Goal: Navigation & Orientation: Find specific page/section

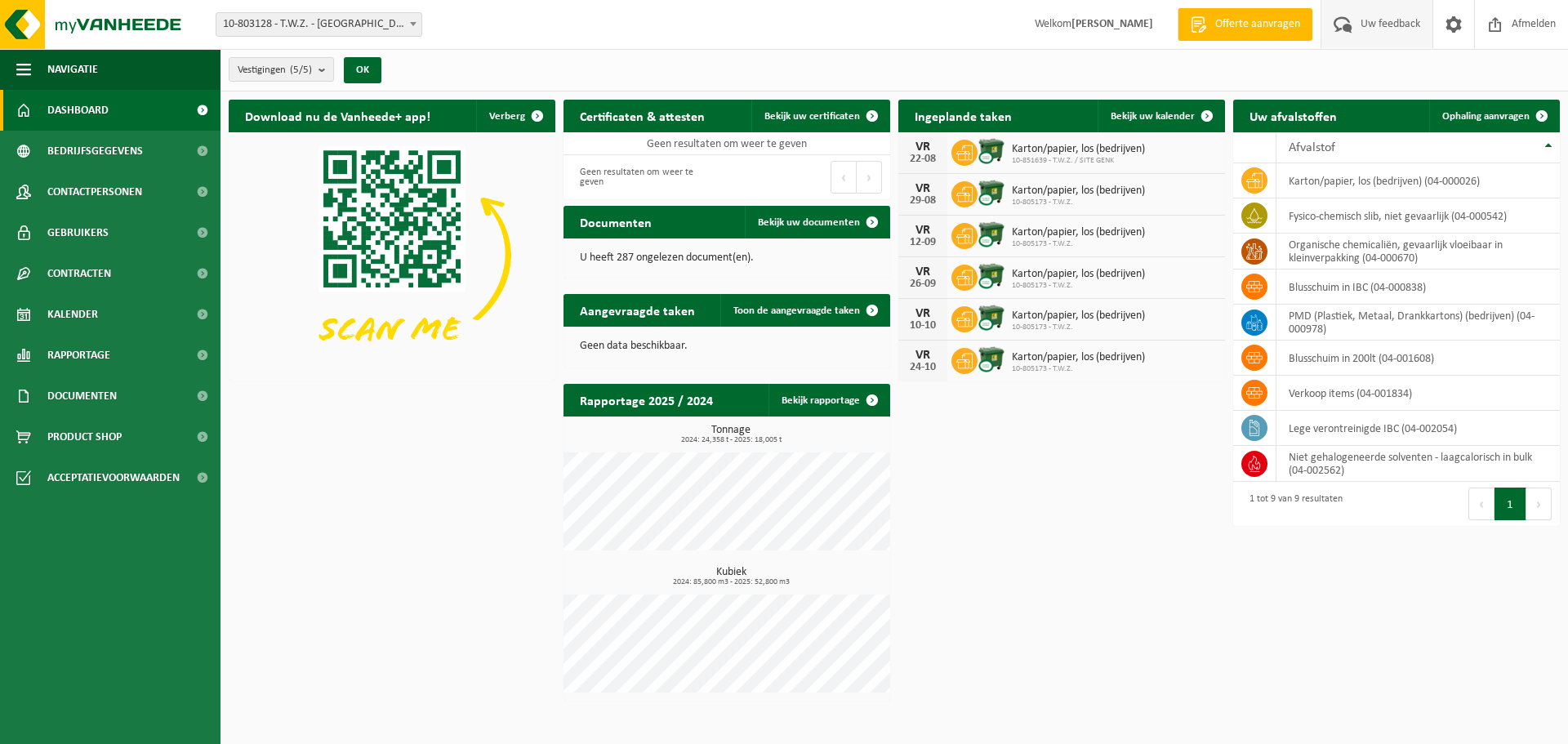
click at [1394, 18] on span "Uw feedback" at bounding box center [1390, 24] width 67 height 48
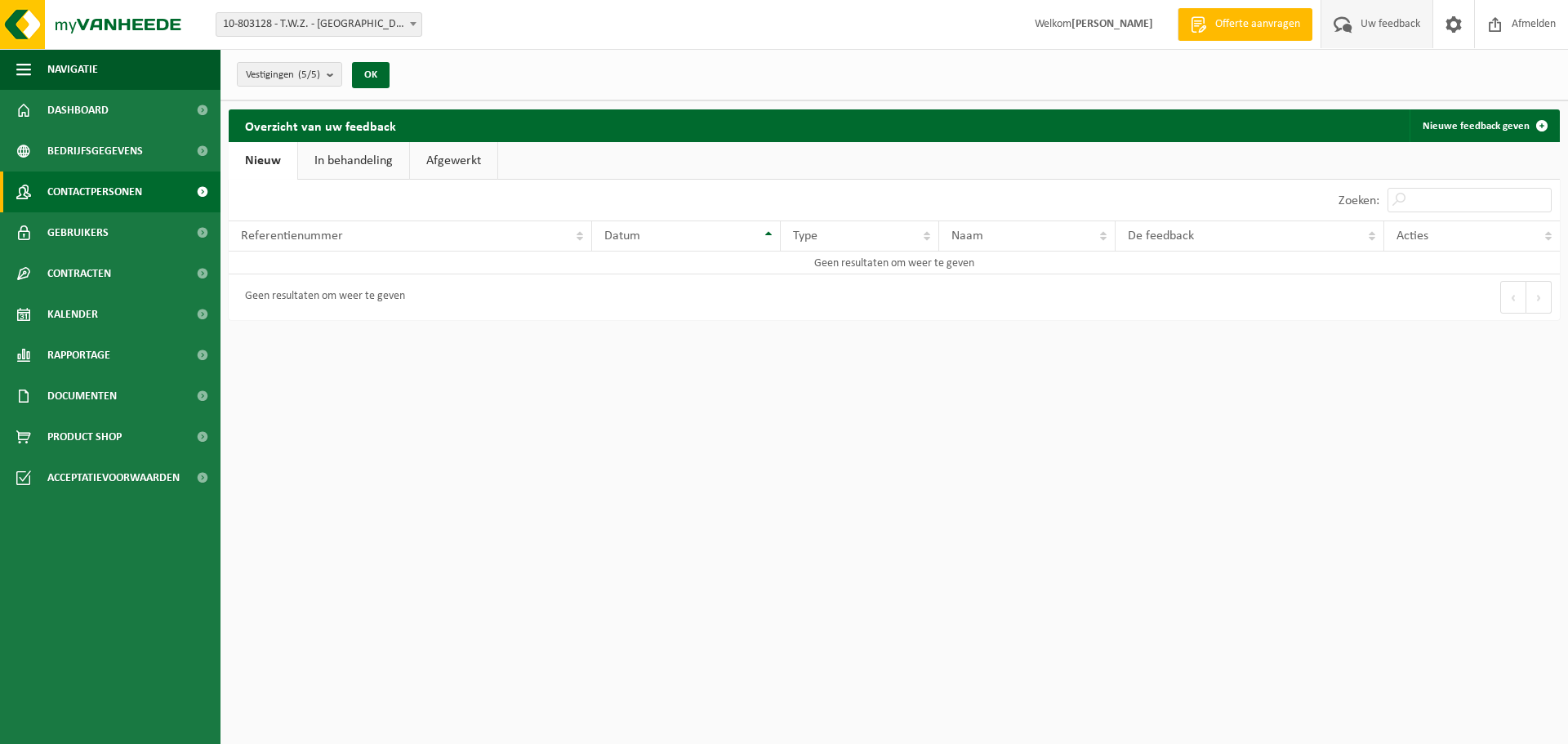
click at [107, 193] on span "Contactpersonen" at bounding box center [94, 192] width 95 height 41
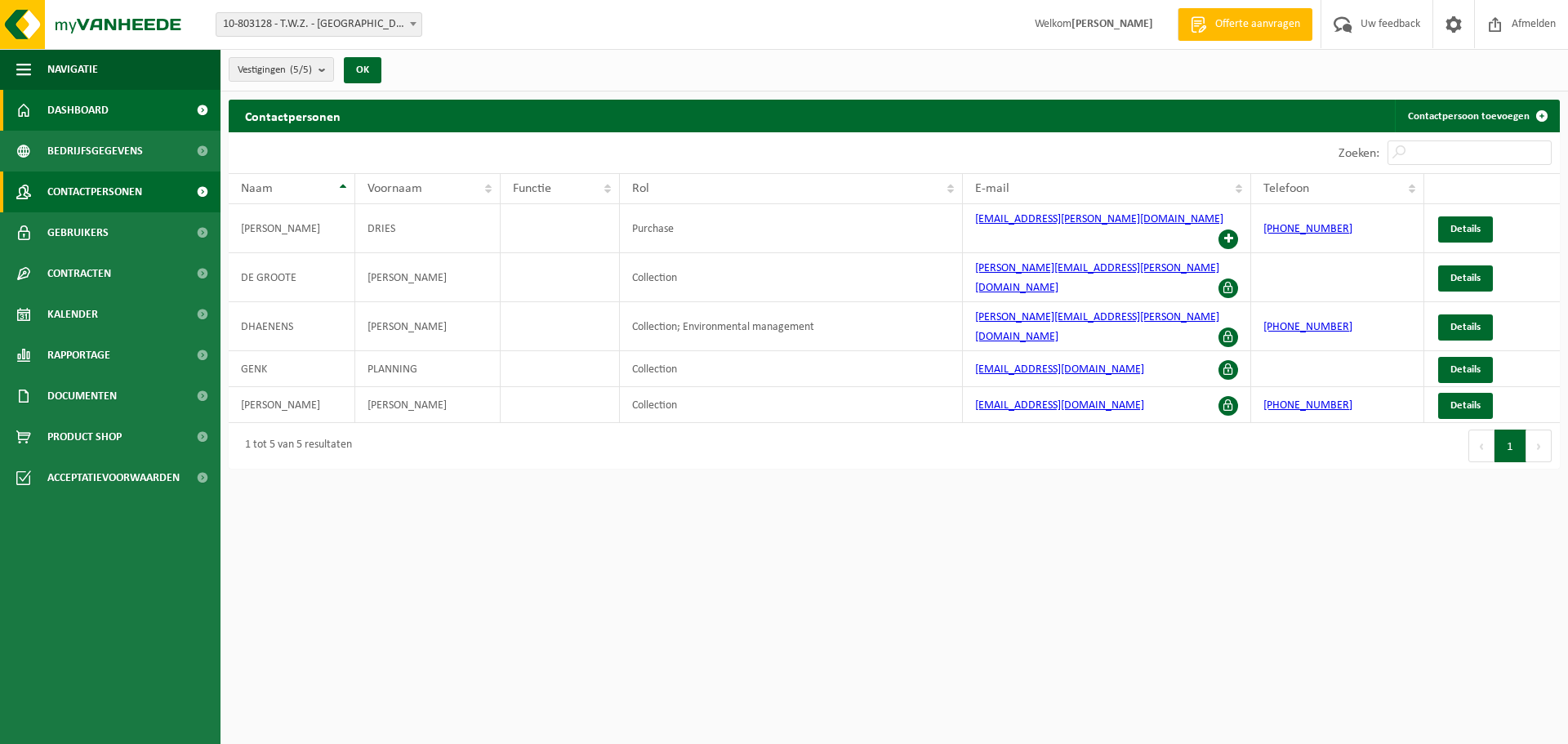
click at [106, 114] on span "Dashboard" at bounding box center [78, 110] width 61 height 41
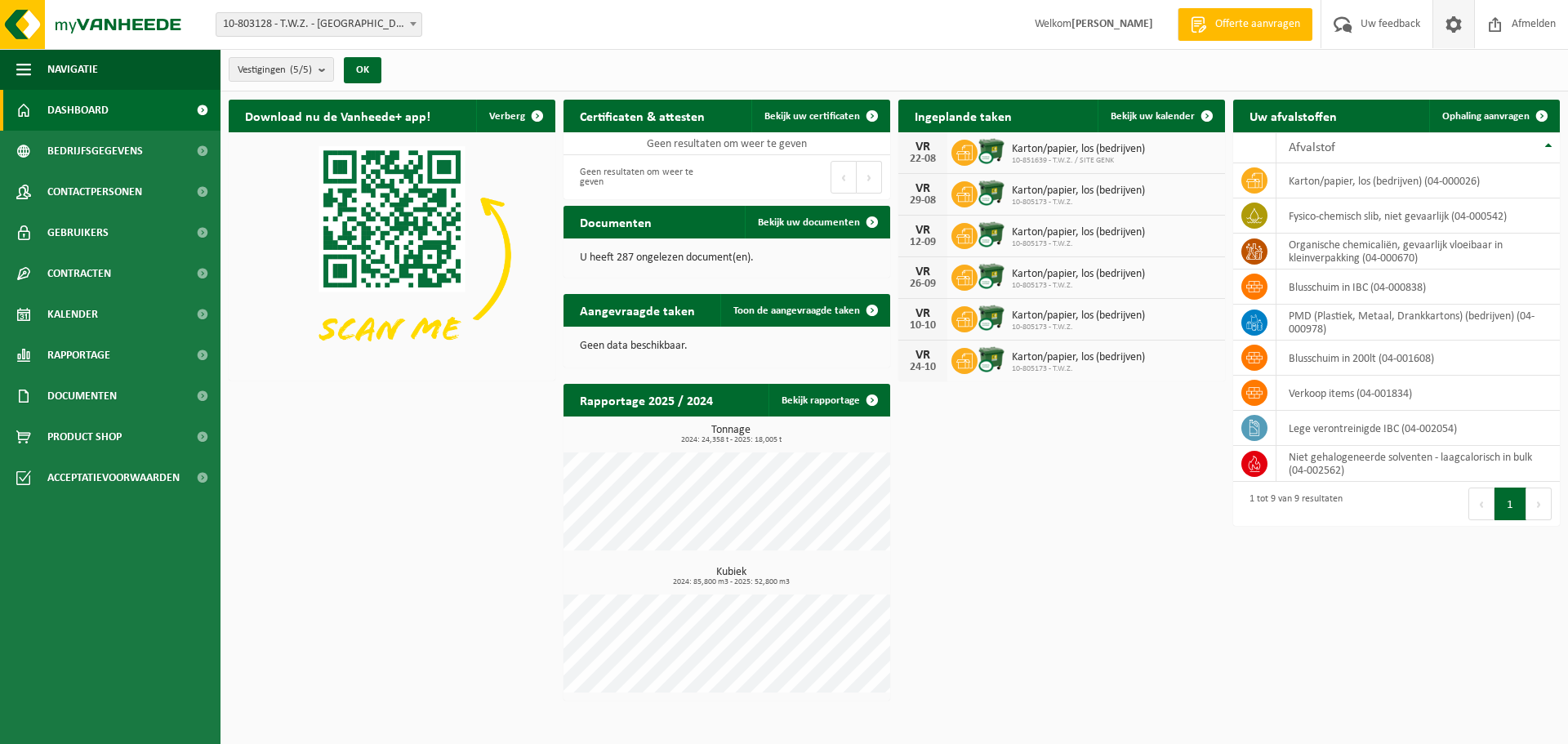
click at [1454, 35] on span at bounding box center [1453, 24] width 25 height 48
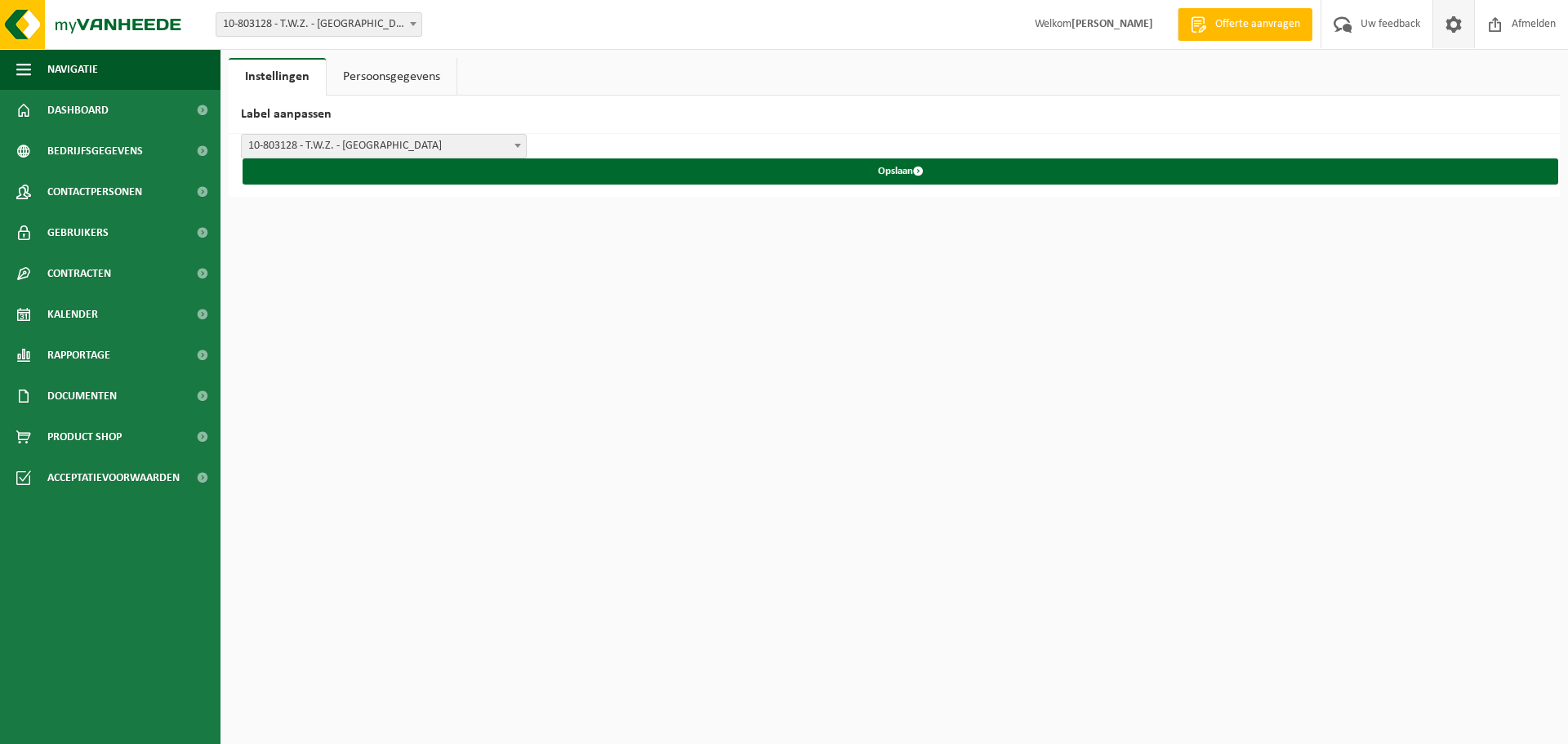
click at [372, 69] on link "Persoonsgegevens" at bounding box center [392, 77] width 130 height 38
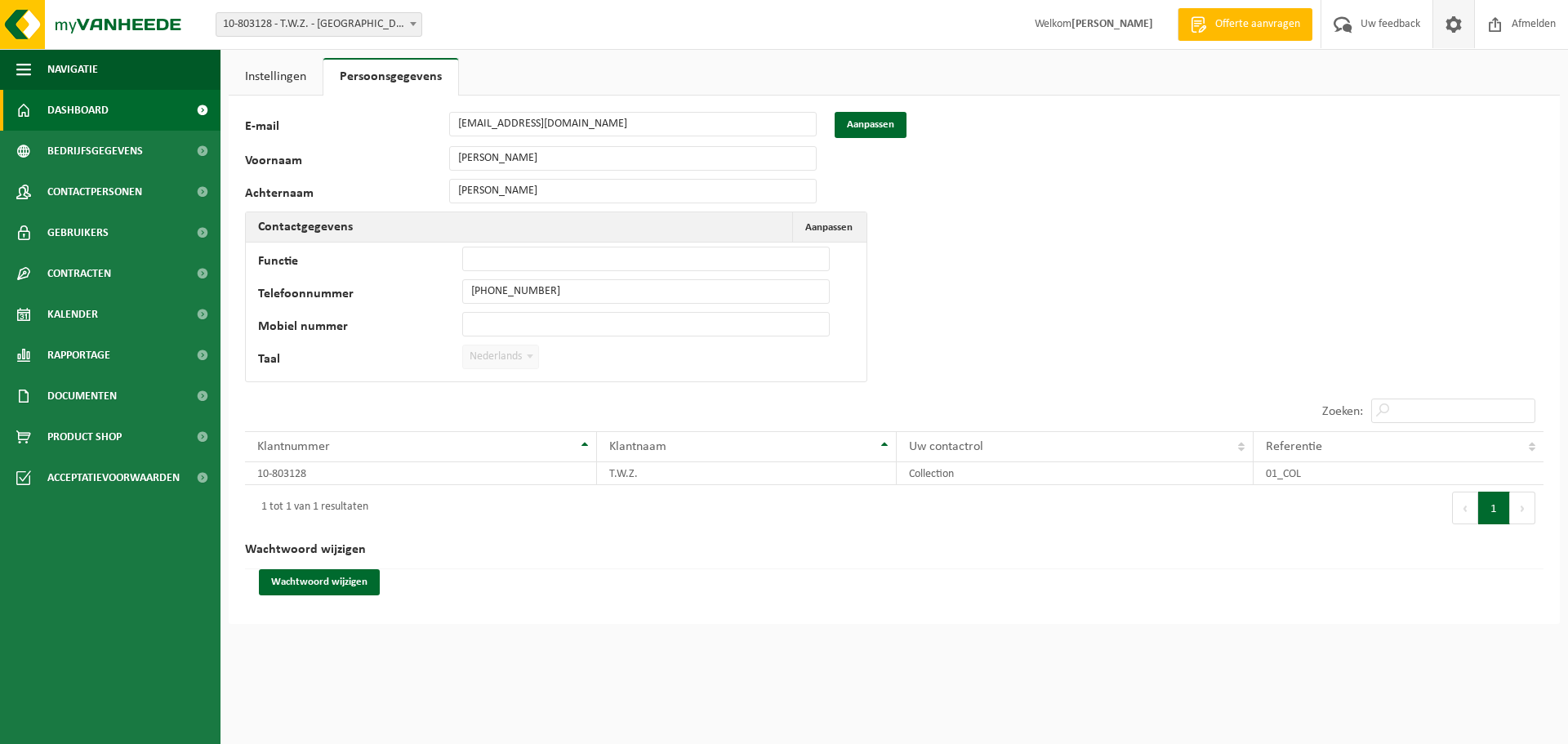
click at [106, 99] on span "Dashboard" at bounding box center [78, 110] width 61 height 41
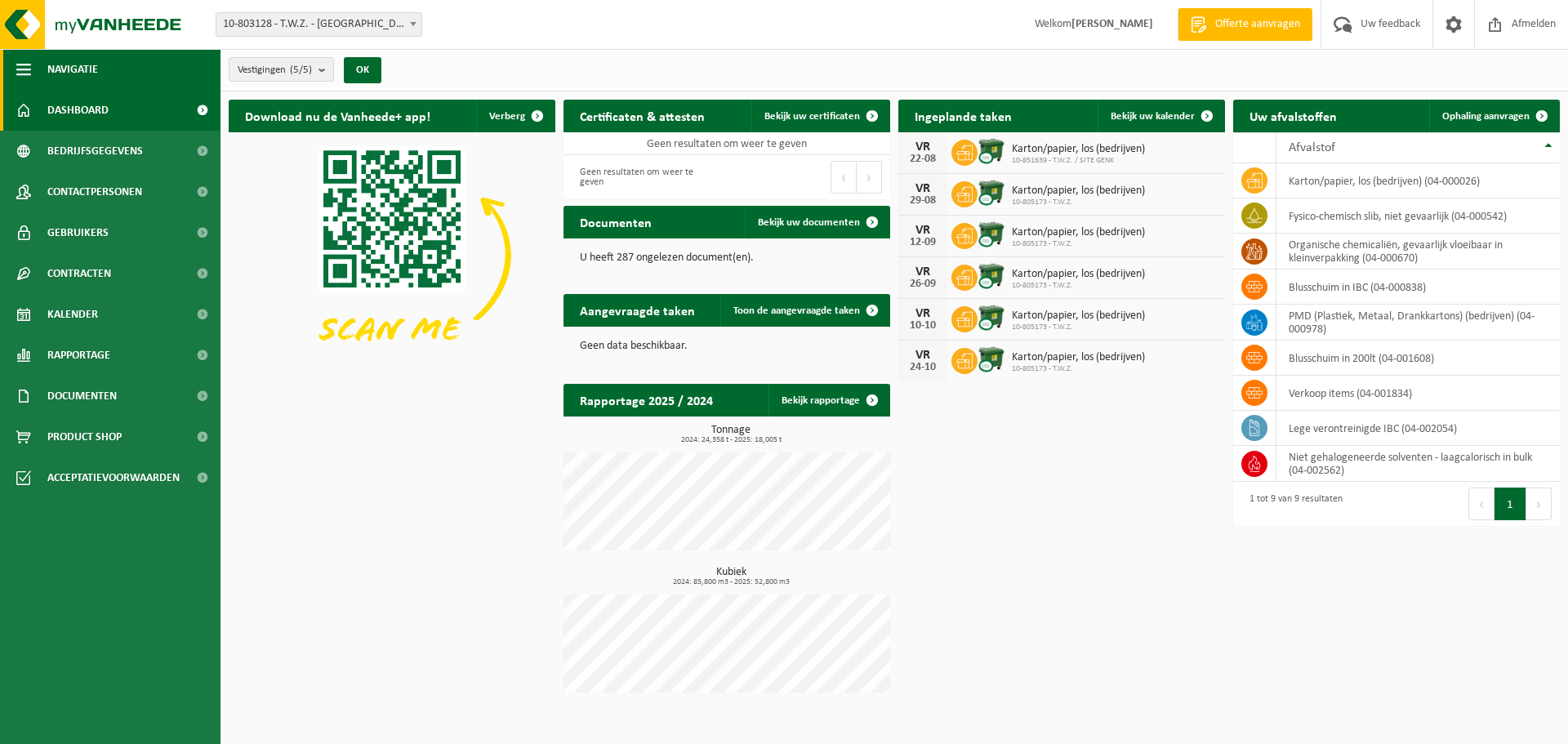
click at [80, 70] on span "Navigatie" at bounding box center [72, 69] width 51 height 41
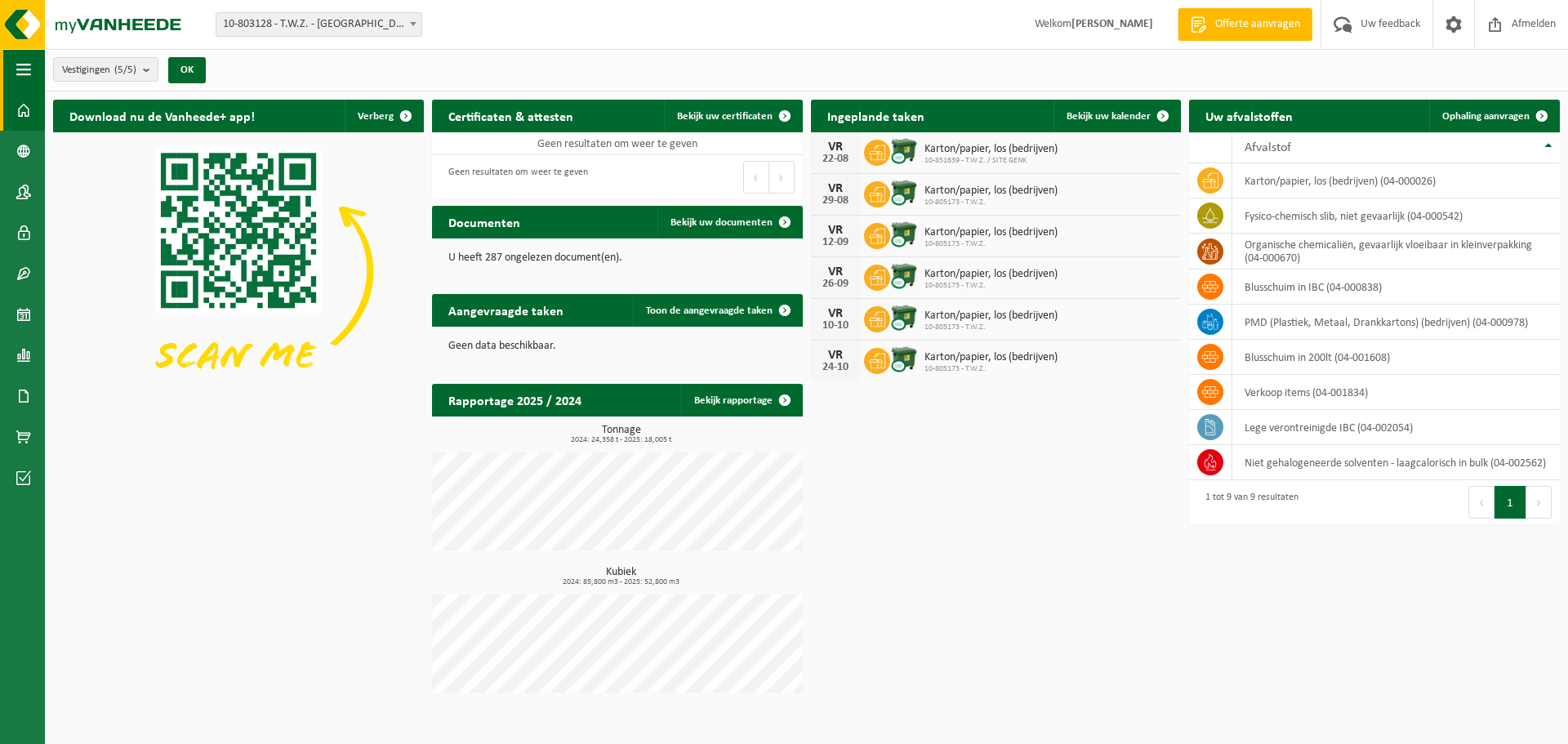
click at [34, 68] on button "Navigatie" at bounding box center [22, 69] width 45 height 41
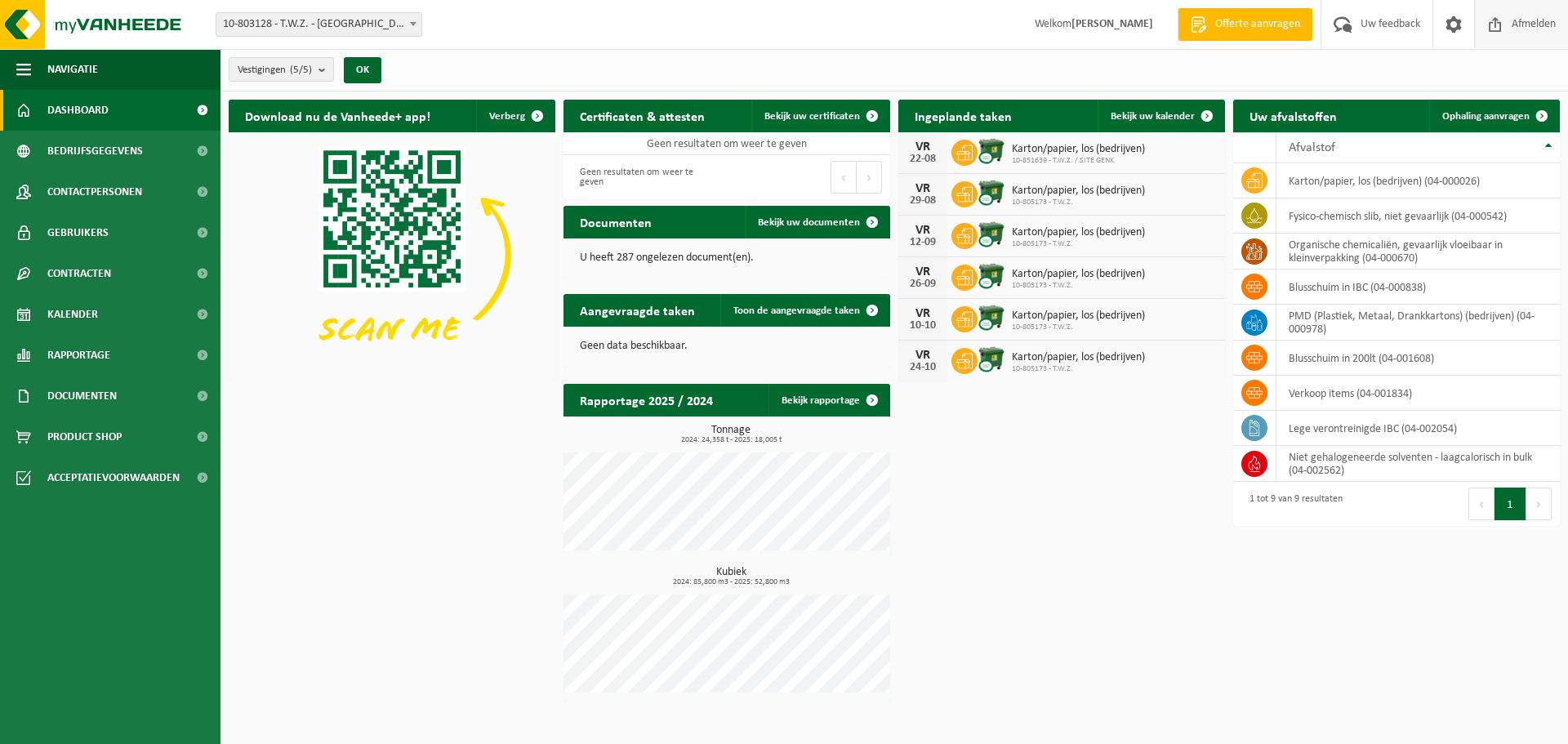
click at [1523, 27] on span "Afmelden" at bounding box center [1534, 24] width 53 height 48
